Goal: Find specific page/section: Find specific page/section

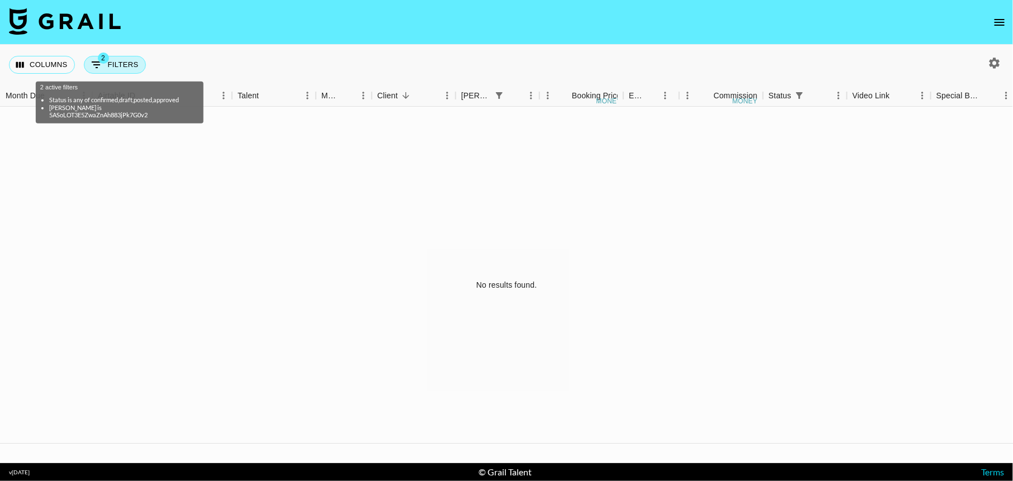
click at [117, 74] on div "2 active filters Status is any of confirmed,draft,posted,approved [PERSON_NAME]…" at bounding box center [120, 99] width 170 height 51
click at [123, 66] on button "2 Filters" at bounding box center [115, 65] width 62 height 18
select select "status"
select select "isAnyOf"
select select "bookerId"
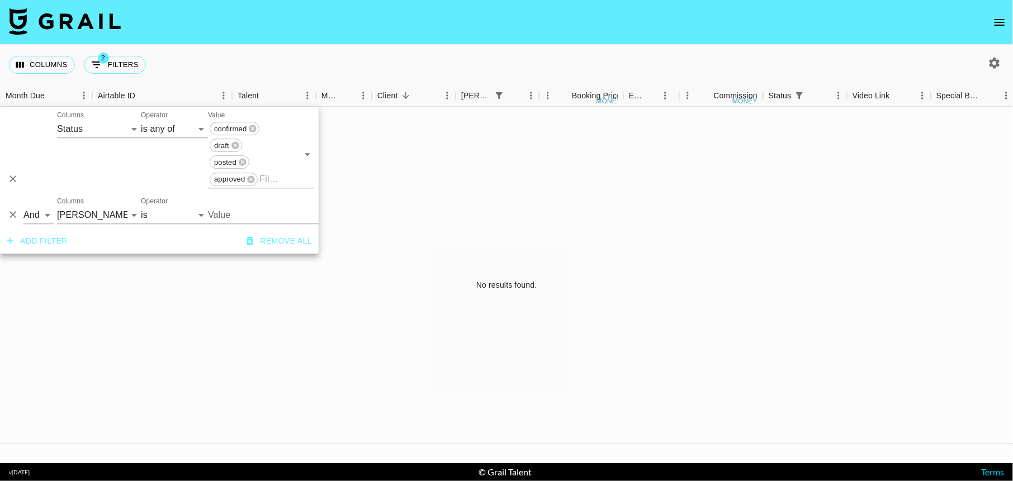
click at [241, 206] on input "Value" at bounding box center [276, 214] width 136 height 17
type input "[PERSON_NAME]"
click at [987, 59] on button "button" at bounding box center [994, 63] width 19 height 19
select select "[DATE]"
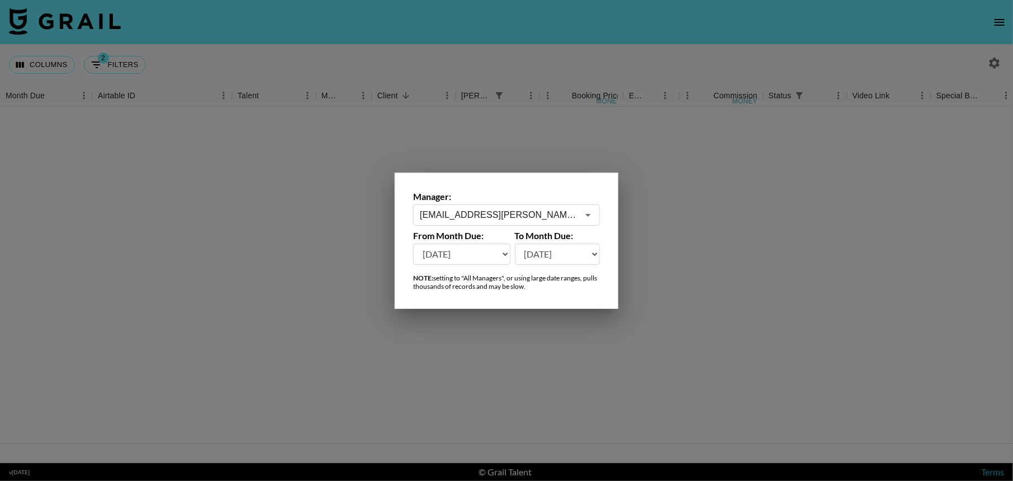
click at [990, 61] on div at bounding box center [506, 240] width 1013 height 481
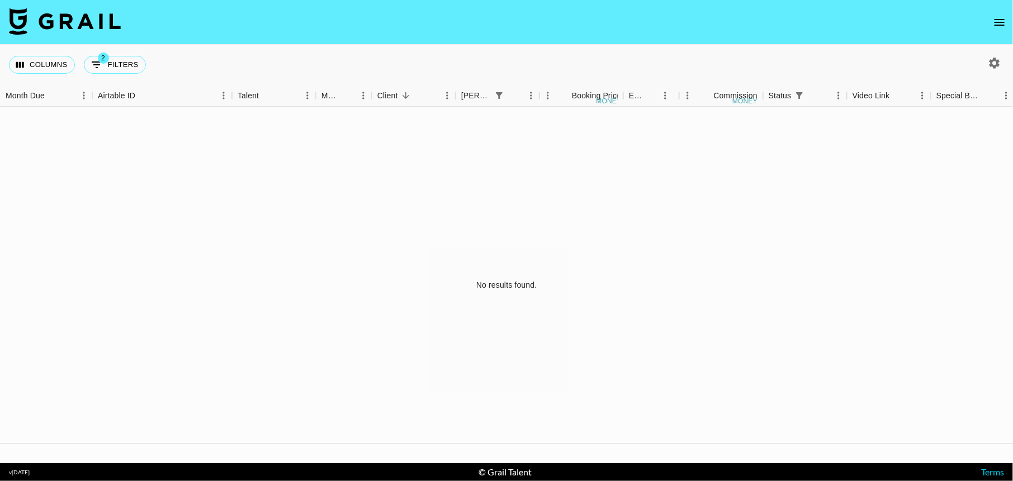
click at [990, 61] on icon "button" at bounding box center [994, 63] width 11 height 11
select select "[DATE]"
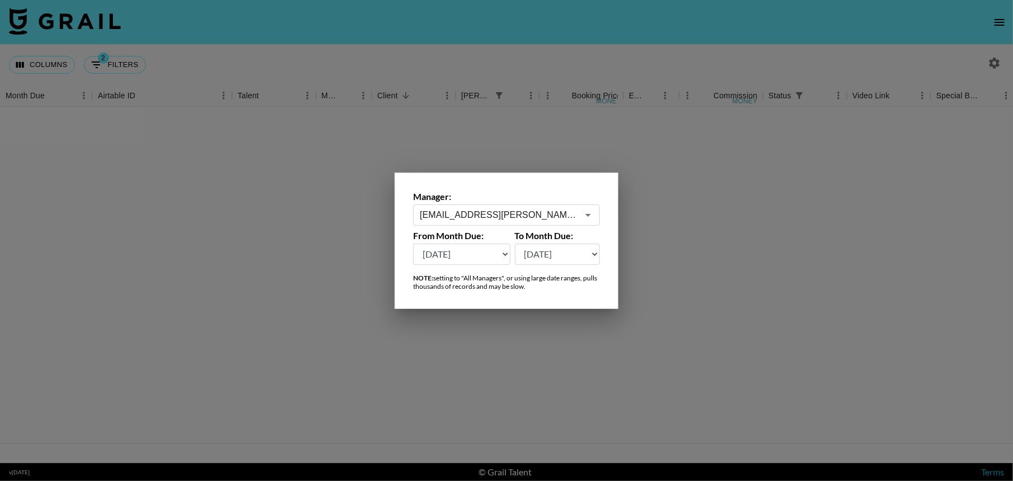
click at [594, 221] on icon "Open" at bounding box center [587, 214] width 13 height 13
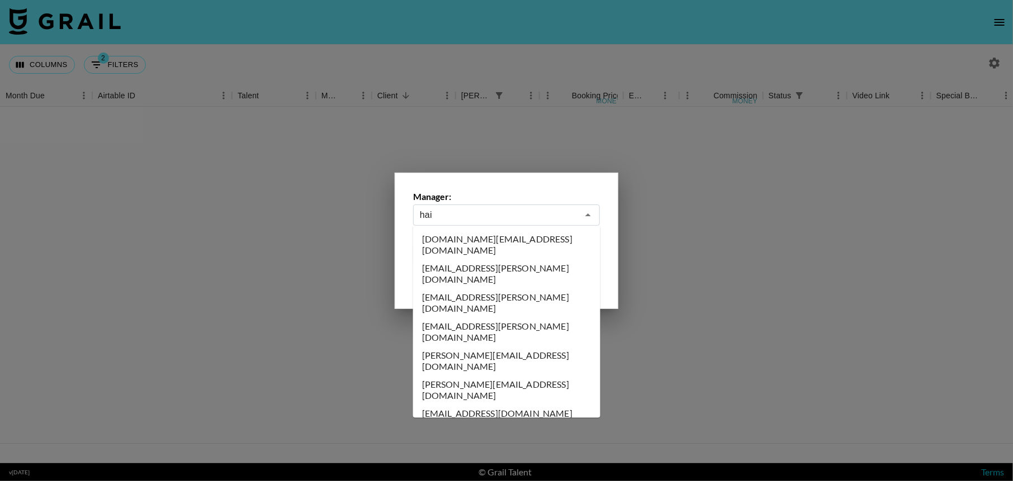
click at [514, 288] on li "[EMAIL_ADDRESS][PERSON_NAME][DOMAIN_NAME]" at bounding box center [506, 302] width 187 height 29
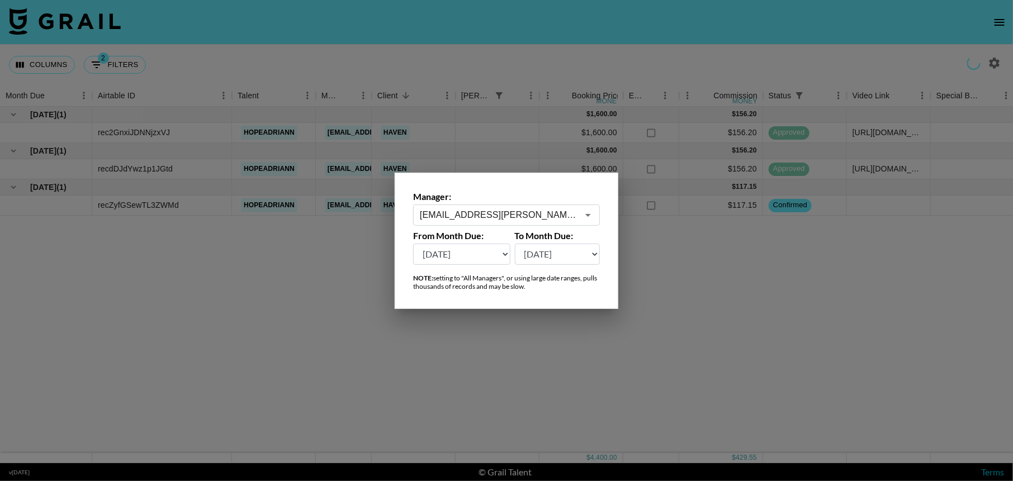
type input "[EMAIL_ADDRESS][PERSON_NAME][DOMAIN_NAME]"
click at [519, 127] on div at bounding box center [506, 240] width 1013 height 481
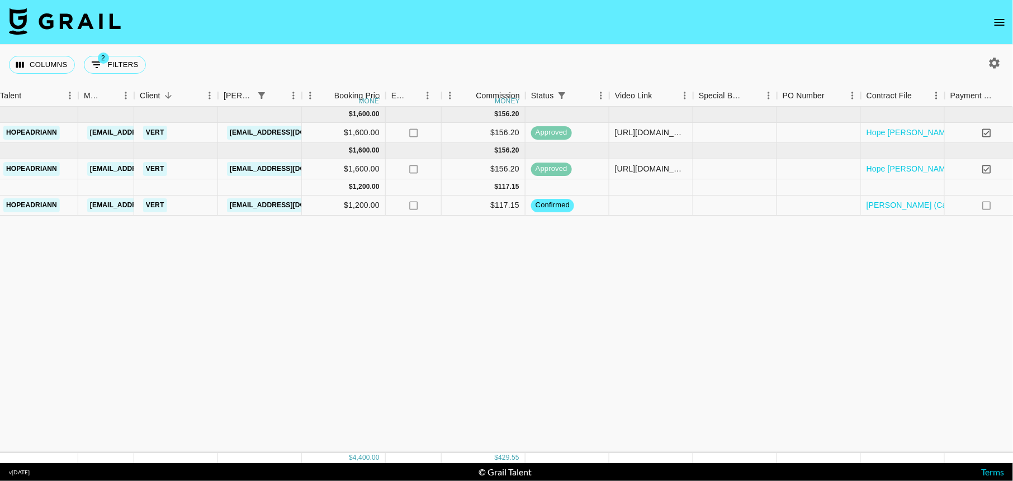
scroll to position [0, 358]
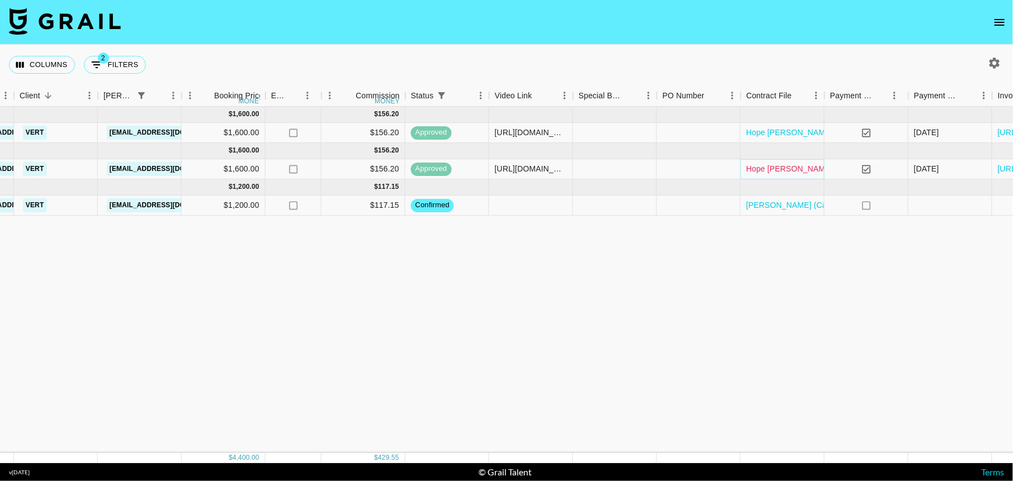
click at [803, 171] on link "Hope [PERSON_NAME] MOA - Haven (1) (1) (1).pdf" at bounding box center [839, 168] width 187 height 11
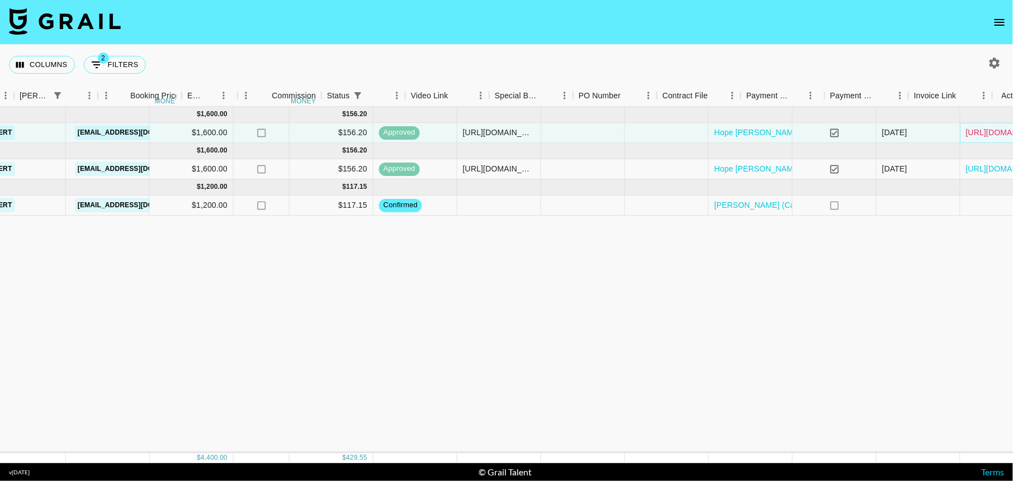
scroll to position [0, 442]
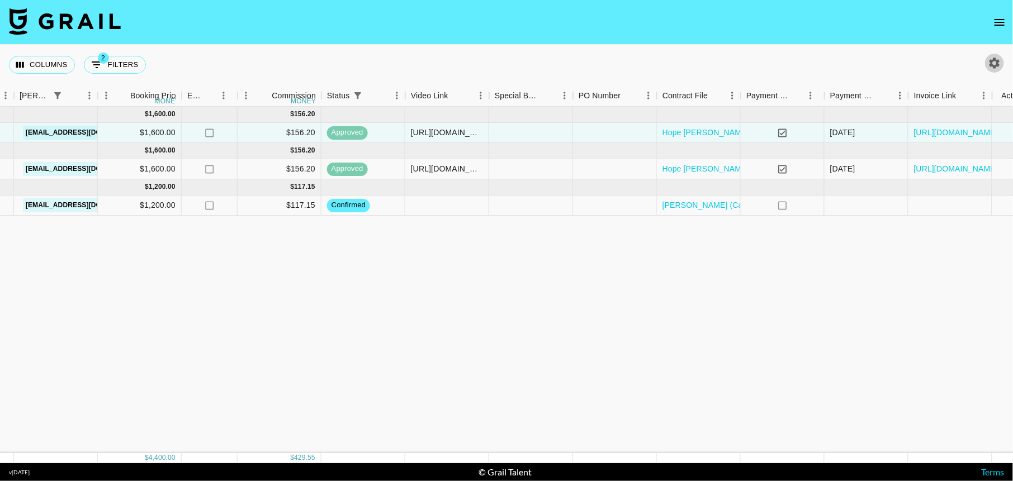
click at [987, 59] on button "button" at bounding box center [994, 63] width 19 height 19
select select "[DATE]"
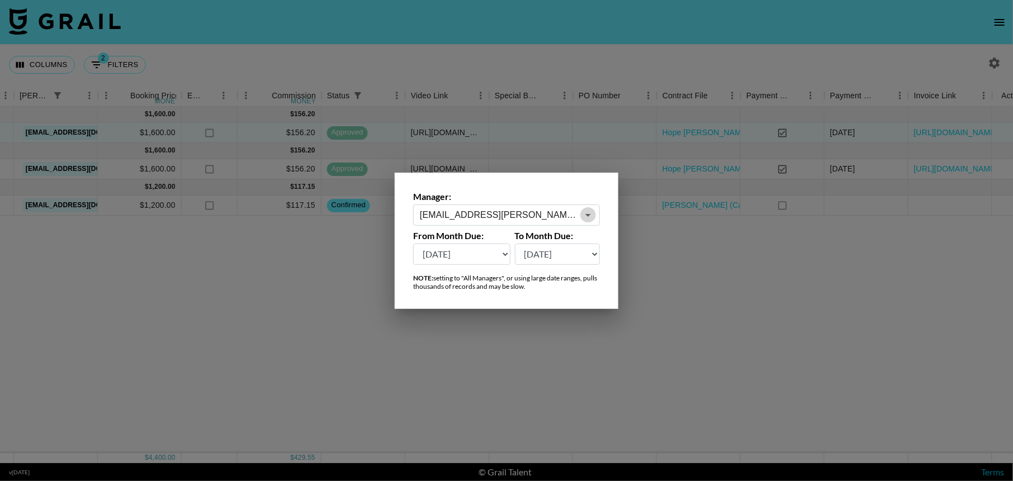
click at [585, 217] on icon "Open" at bounding box center [587, 214] width 13 height 13
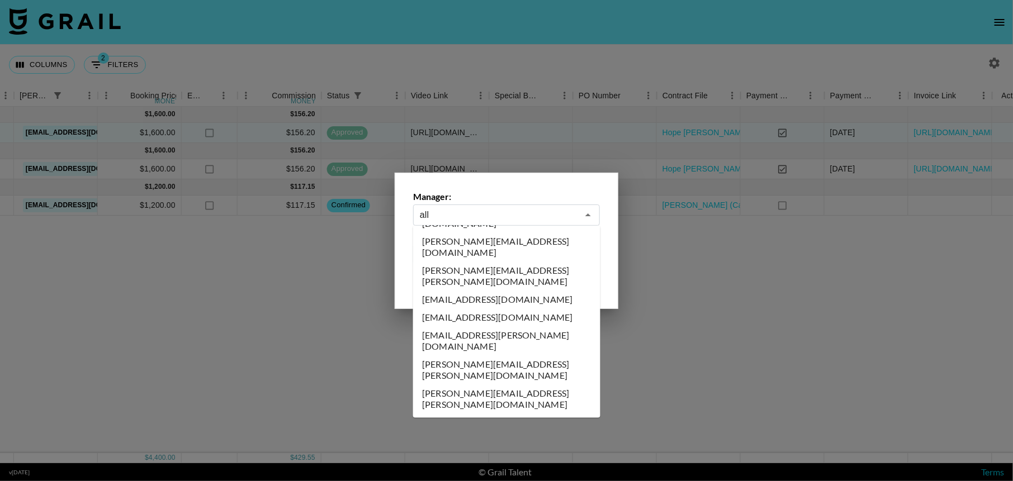
scroll to position [0, 0]
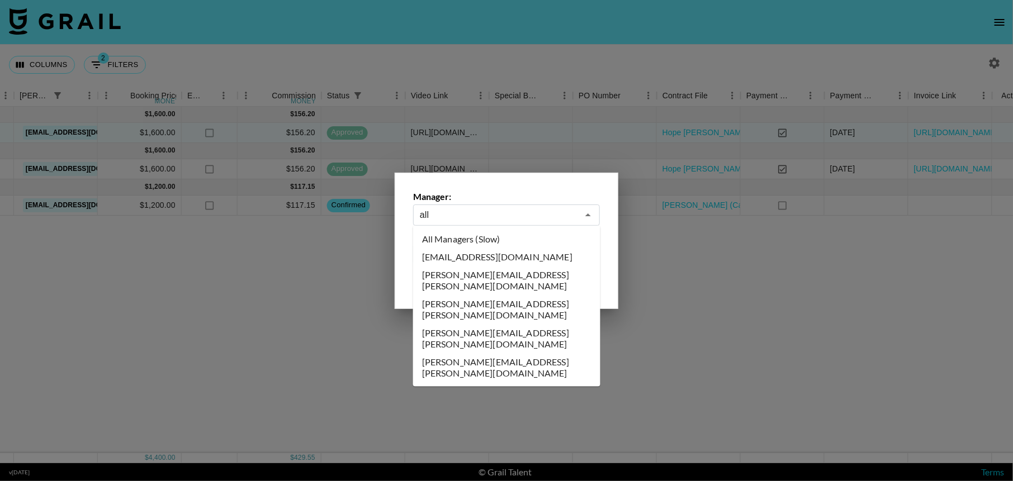
click at [535, 236] on li "All Managers (Slow)" at bounding box center [506, 239] width 187 height 18
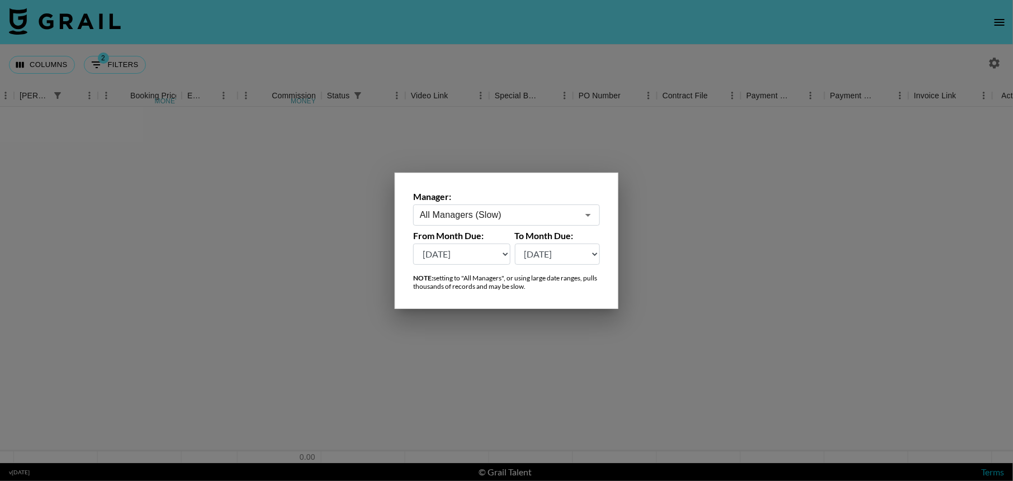
type input "All Managers (Slow)"
click at [777, 44] on div at bounding box center [506, 240] width 1013 height 481
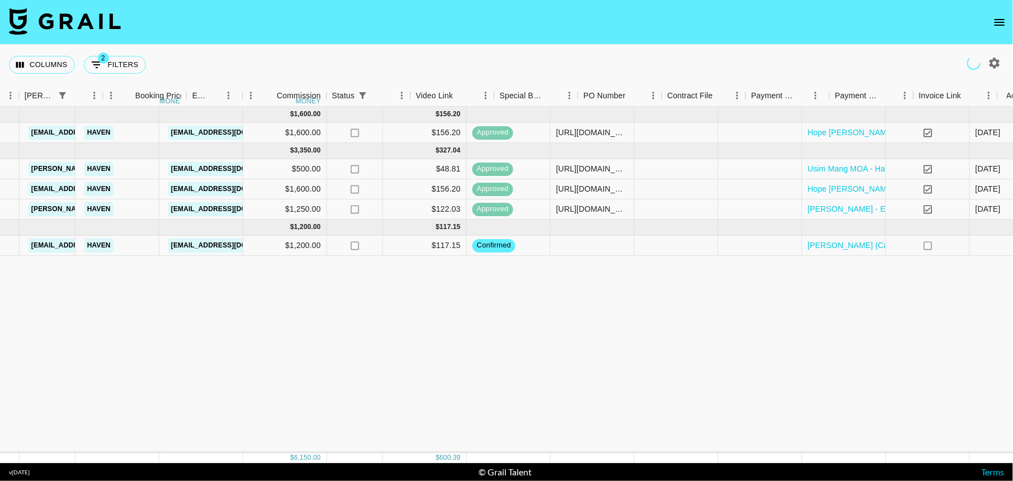
scroll to position [0, 462]
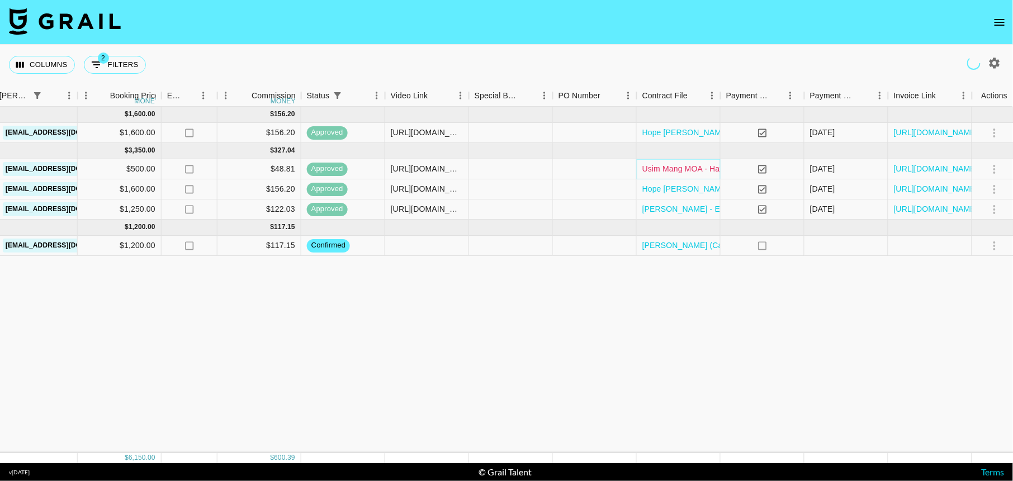
click at [679, 172] on link "Usim Mang MOA - Haven (2).pdf" at bounding box center [700, 168] width 116 height 11
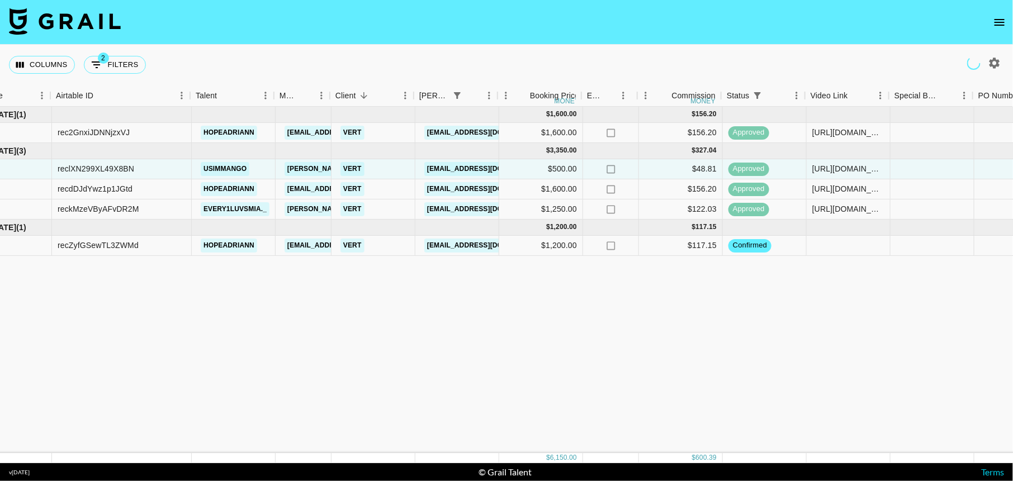
scroll to position [0, 38]
drag, startPoint x: 263, startPoint y: 165, endPoint x: 191, endPoint y: 165, distance: 72.1
click at [191, 165] on div "reclXN299XL49X8BN usimmango [PERSON_NAME][EMAIL_ADDRESS][PERSON_NAME][PERSON_NA…" at bounding box center [701, 169] width 1478 height 20
copy div "usimmango"
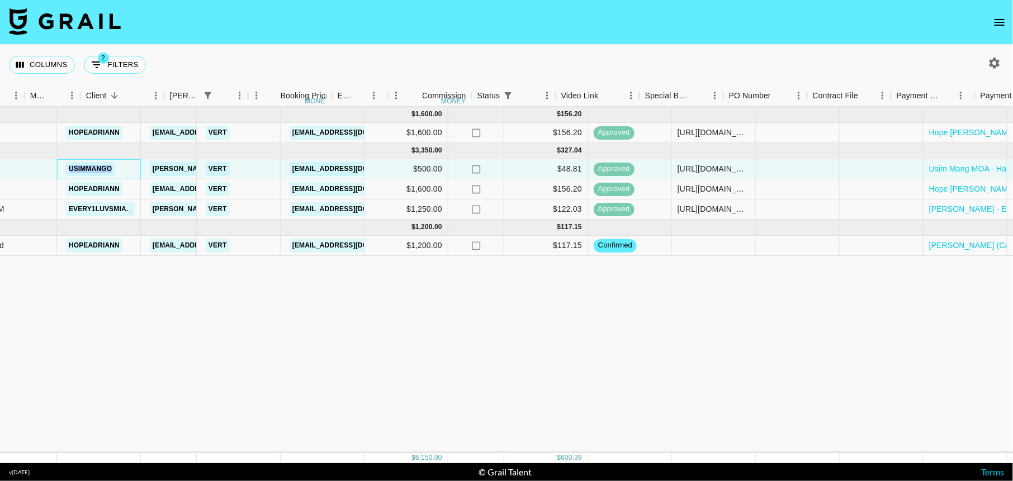
scroll to position [0, 291]
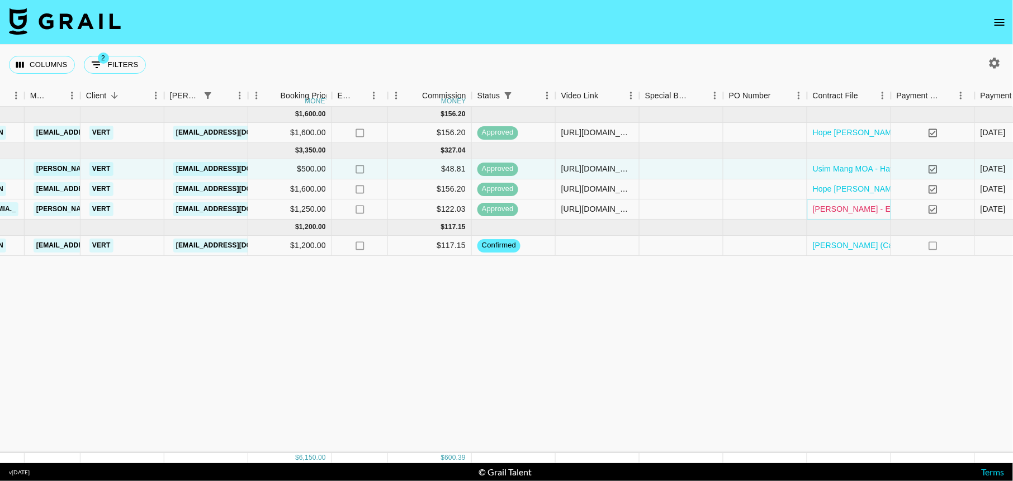
click at [864, 207] on link "[PERSON_NAME] - E 12 – Soulmate (1) (1) (1)_edited.pdf" at bounding box center [916, 208] width 207 height 11
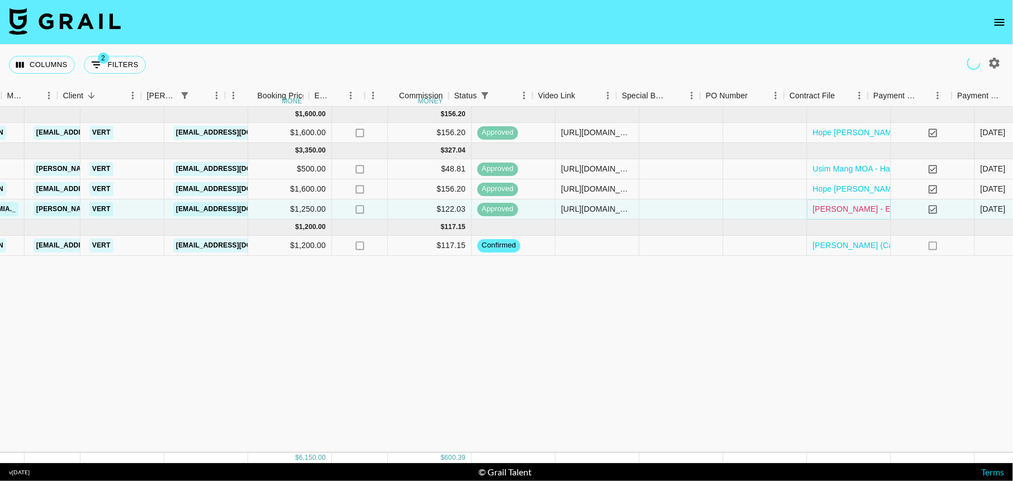
scroll to position [0, 465]
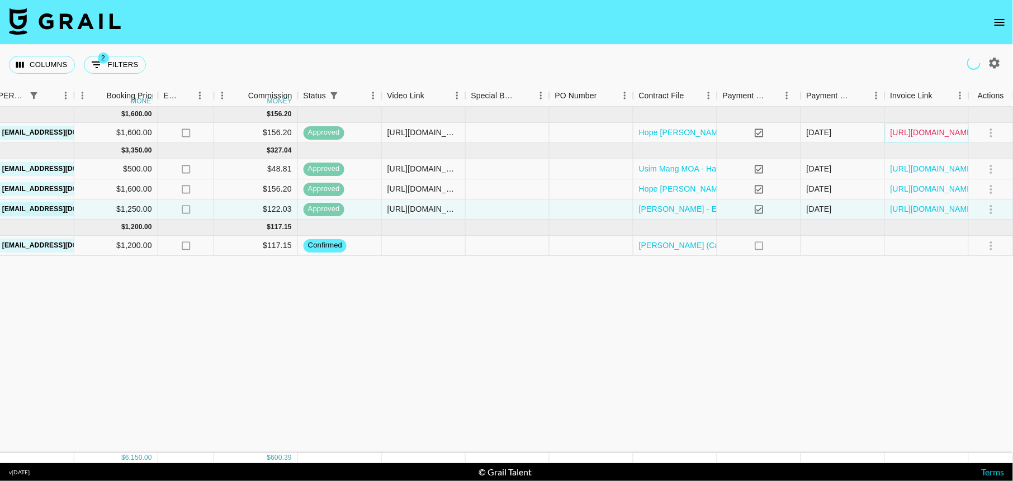
click at [908, 129] on link "[URL][DOMAIN_NAME]" at bounding box center [932, 132] width 84 height 11
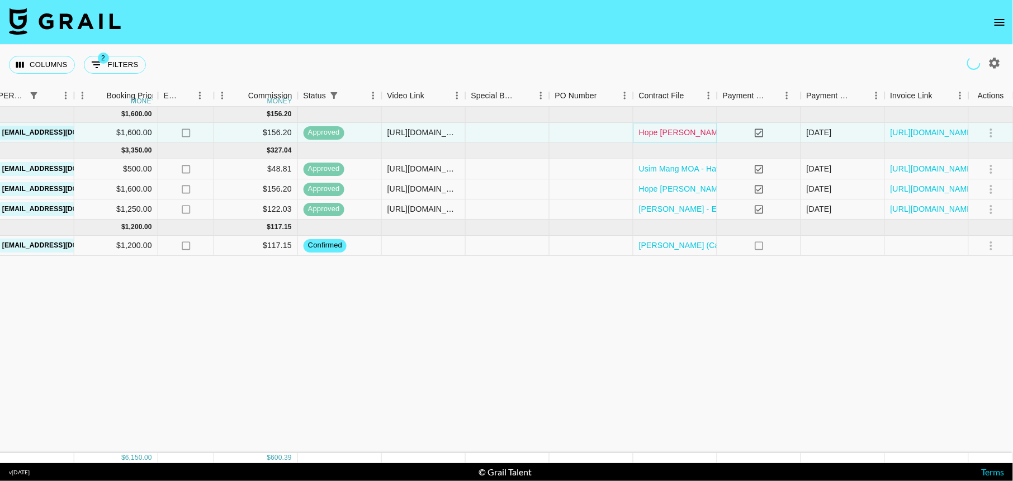
click at [670, 132] on link "Hope [PERSON_NAME] MOA - Haven (1) (1) (1).pdf" at bounding box center [732, 132] width 187 height 11
click at [670, 248] on link "[PERSON_NAME] (Campaign 2) MOA - [GEOGRAPHIC_DATA] Fully Signed.pdf" at bounding box center [782, 245] width 286 height 11
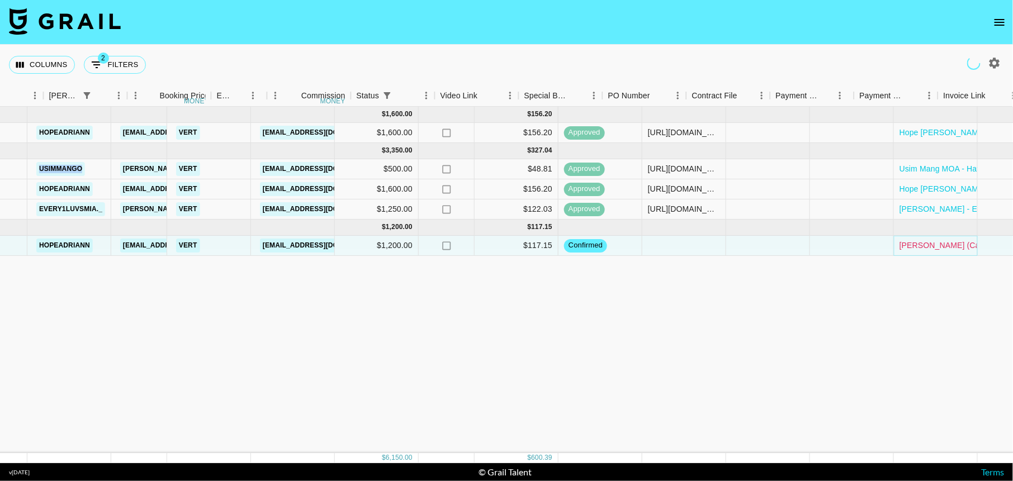
scroll to position [0, 438]
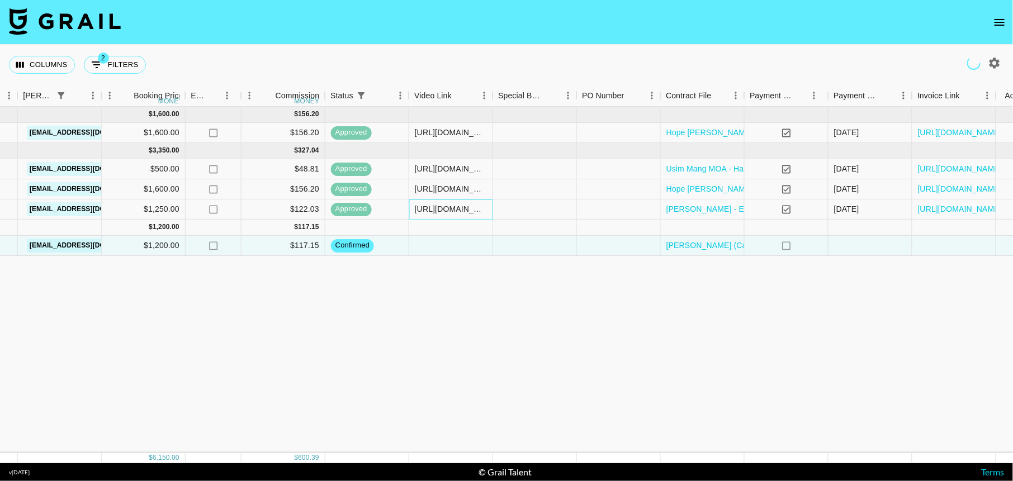
click at [442, 208] on div "[URL][DOMAIN_NAME]" at bounding box center [451, 208] width 72 height 11
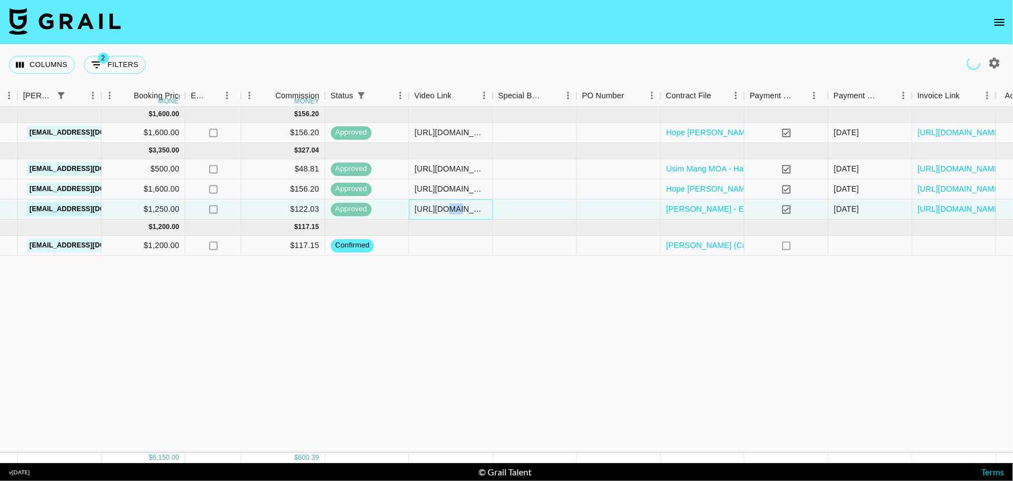
click at [442, 208] on div "[URL][DOMAIN_NAME]" at bounding box center [451, 208] width 72 height 11
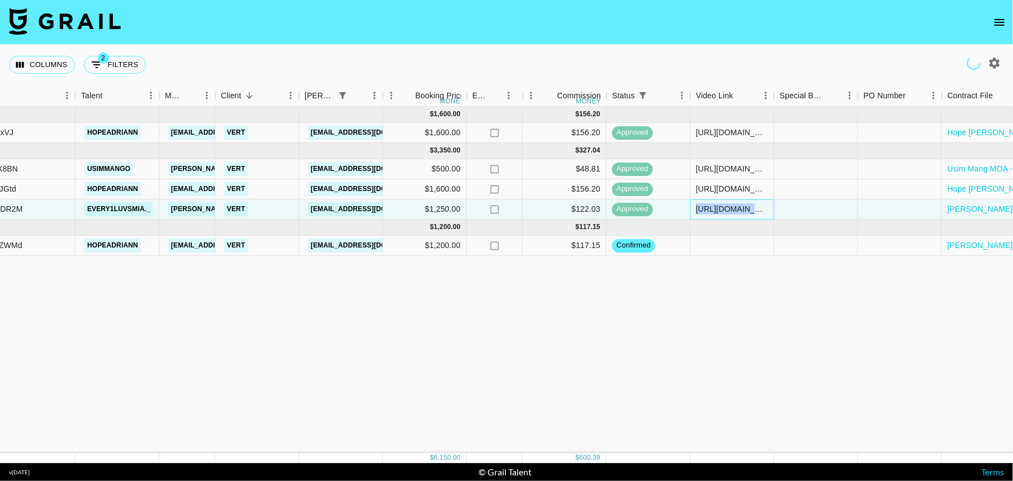
scroll to position [0, 154]
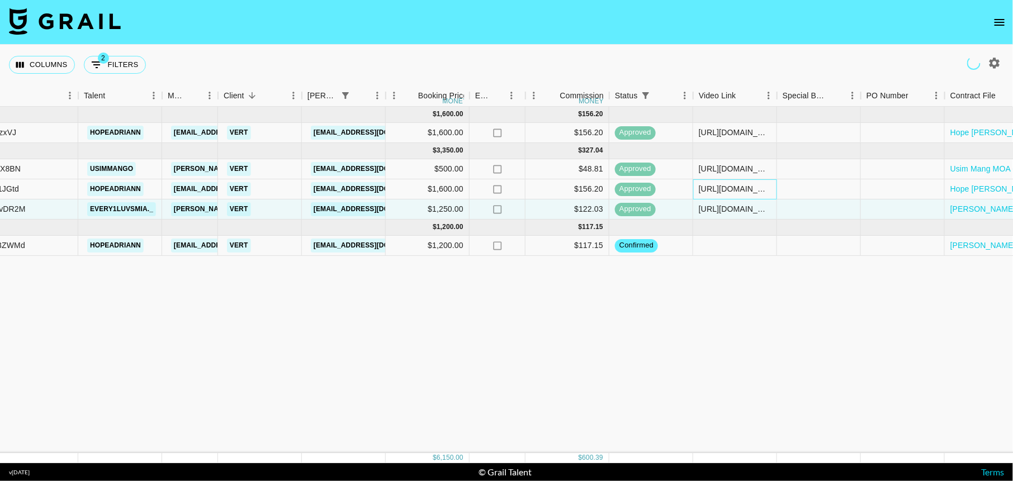
click at [731, 191] on div "[URL][DOMAIN_NAME]" at bounding box center [735, 188] width 72 height 11
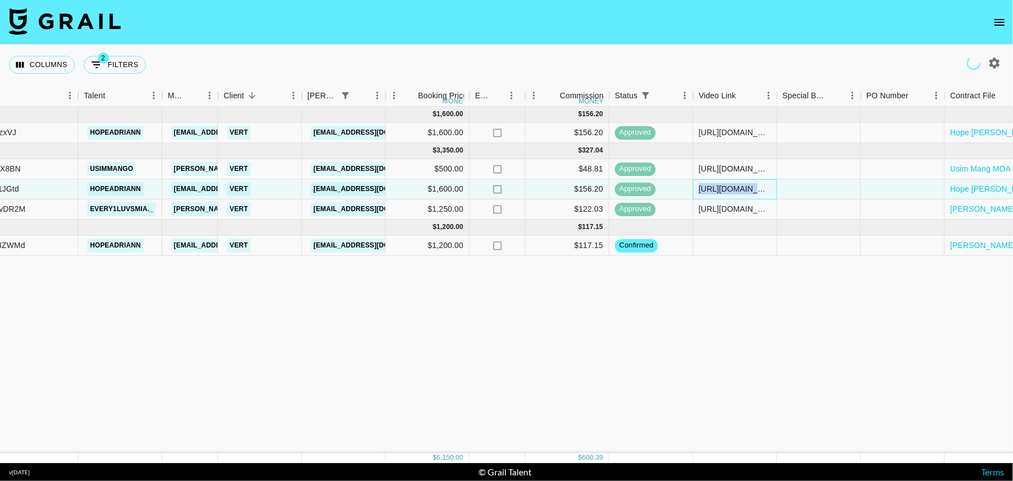
click at [731, 191] on div "[URL][DOMAIN_NAME]" at bounding box center [735, 188] width 72 height 11
copy div "[URL][DOMAIN_NAME]"
click at [997, 22] on icon "open drawer" at bounding box center [999, 22] width 10 height 7
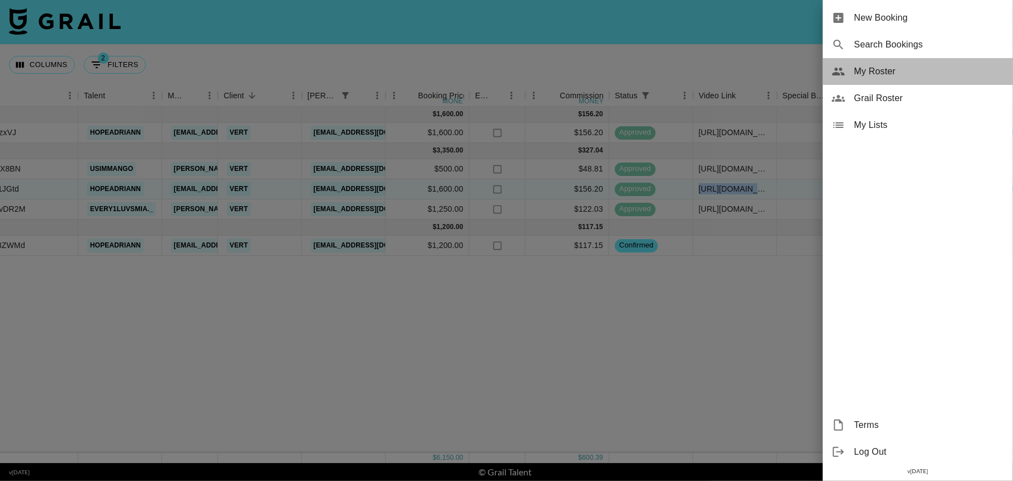
click at [903, 66] on span "My Roster" at bounding box center [929, 71] width 150 height 13
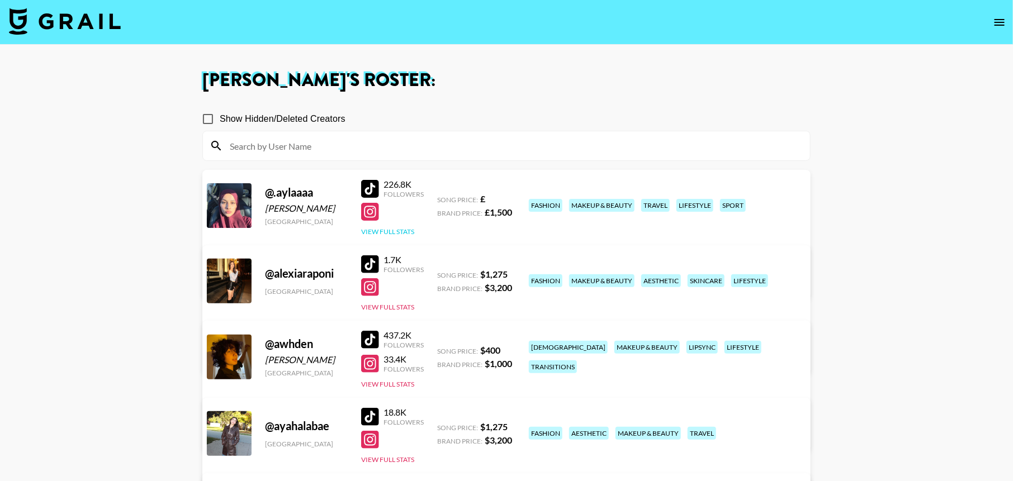
click at [402, 230] on button "View Full Stats" at bounding box center [387, 231] width 53 height 8
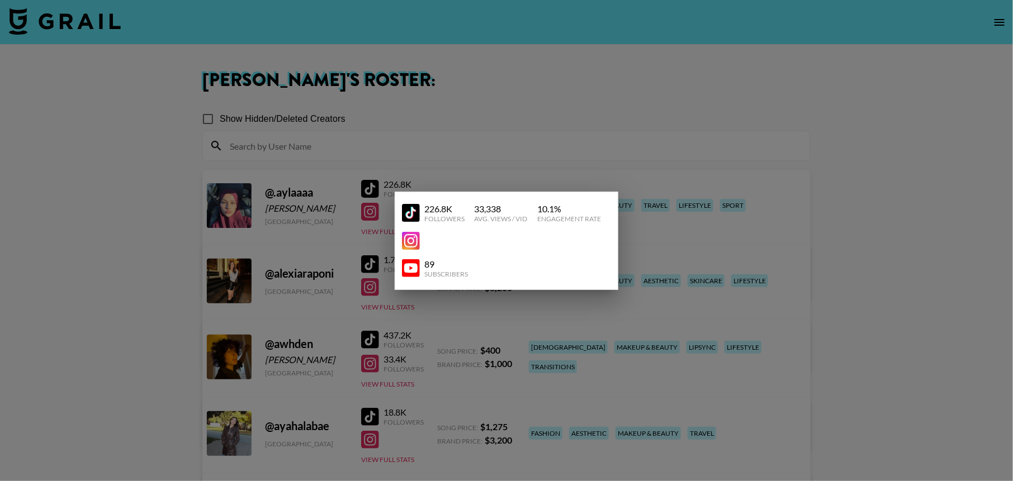
click at [283, 152] on div at bounding box center [506, 240] width 1013 height 481
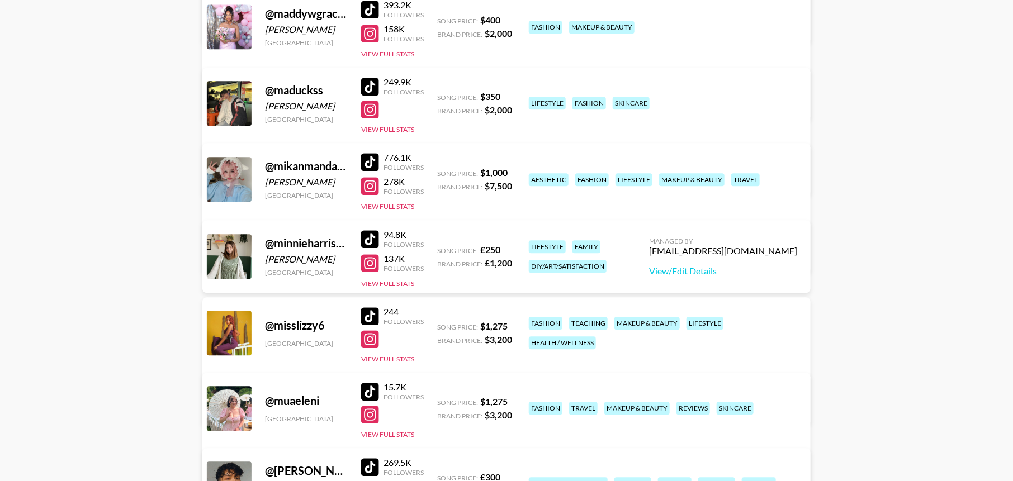
scroll to position [1658, 0]
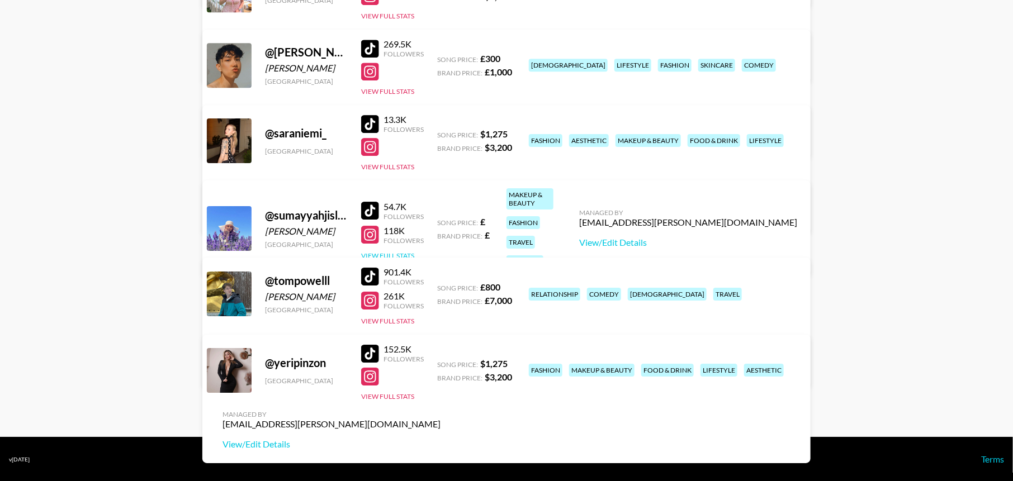
click at [393, 252] on button "View Full Stats" at bounding box center [387, 256] width 53 height 8
